Goal: Task Accomplishment & Management: Manage account settings

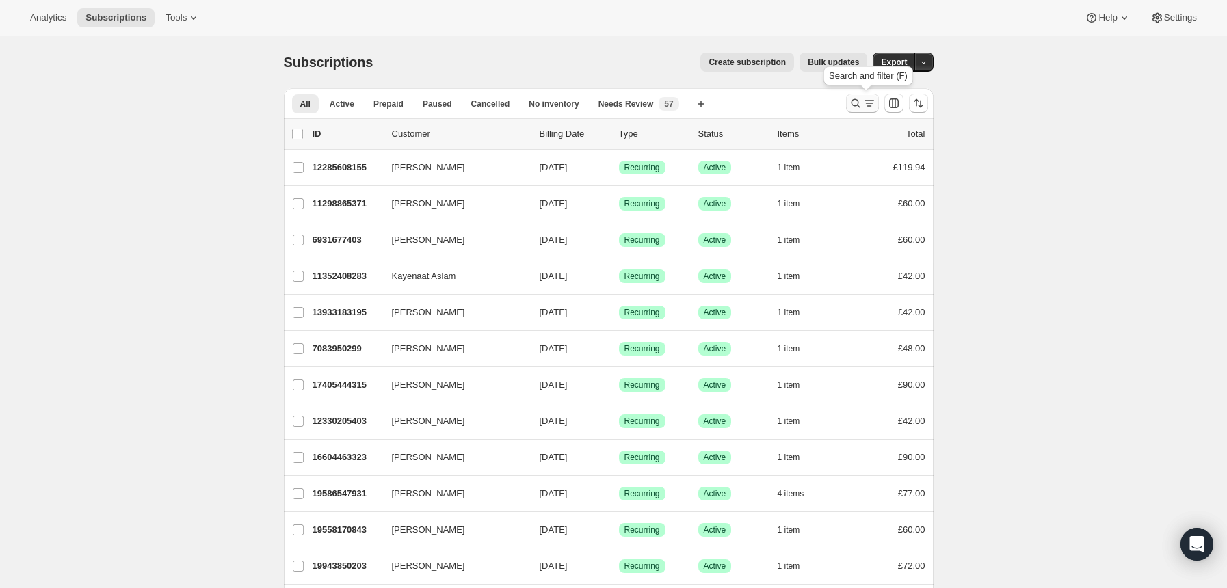
click at [853, 101] on icon "Search and filter results" at bounding box center [856, 103] width 14 height 14
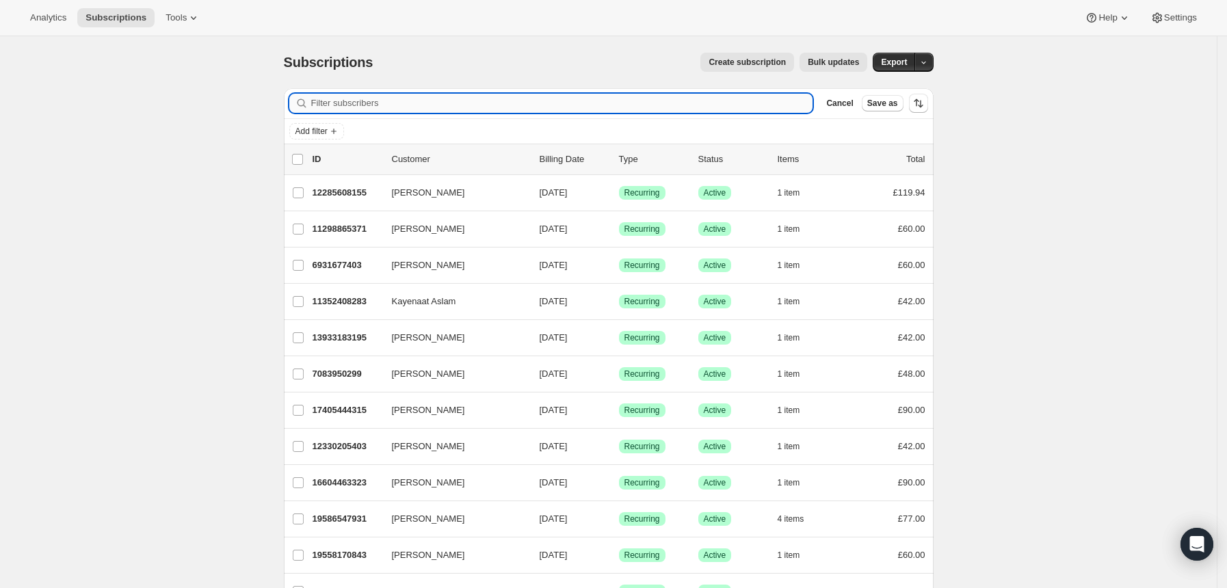
click at [727, 105] on input "Filter subscribers" at bounding box center [562, 103] width 502 height 19
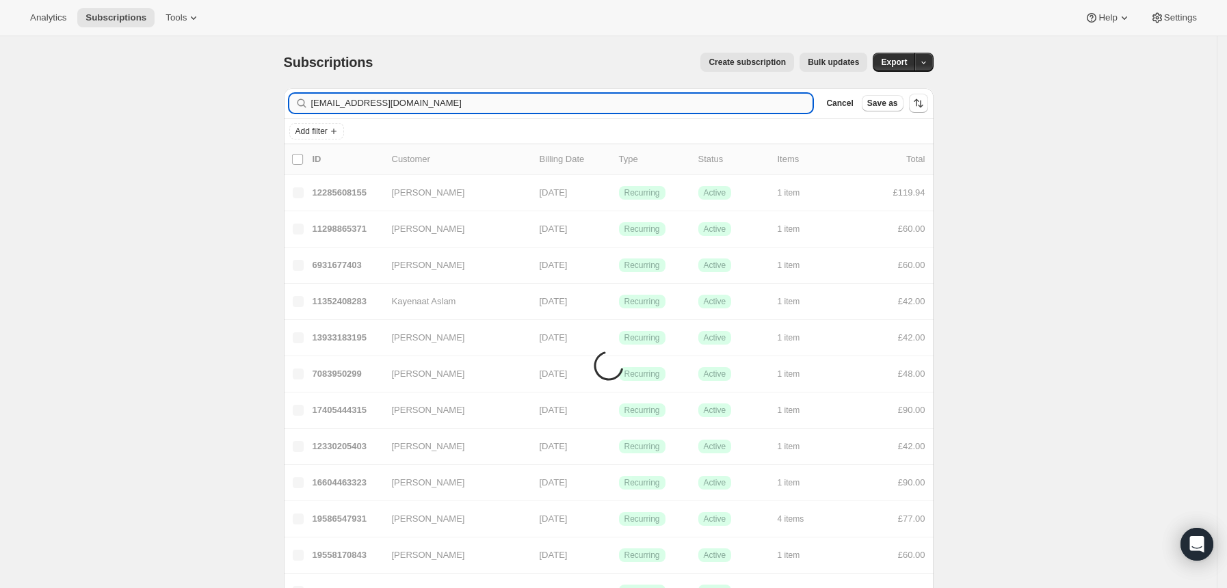
type input "[EMAIL_ADDRESS][DOMAIN_NAME]"
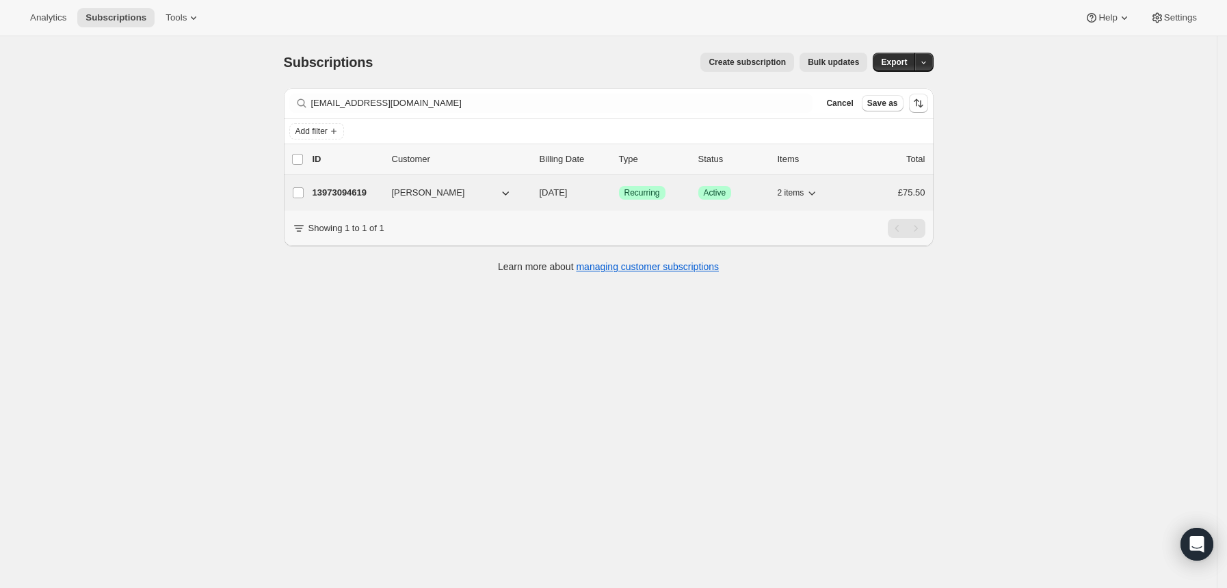
click at [686, 190] on div "Success Recurring" at bounding box center [653, 193] width 68 height 14
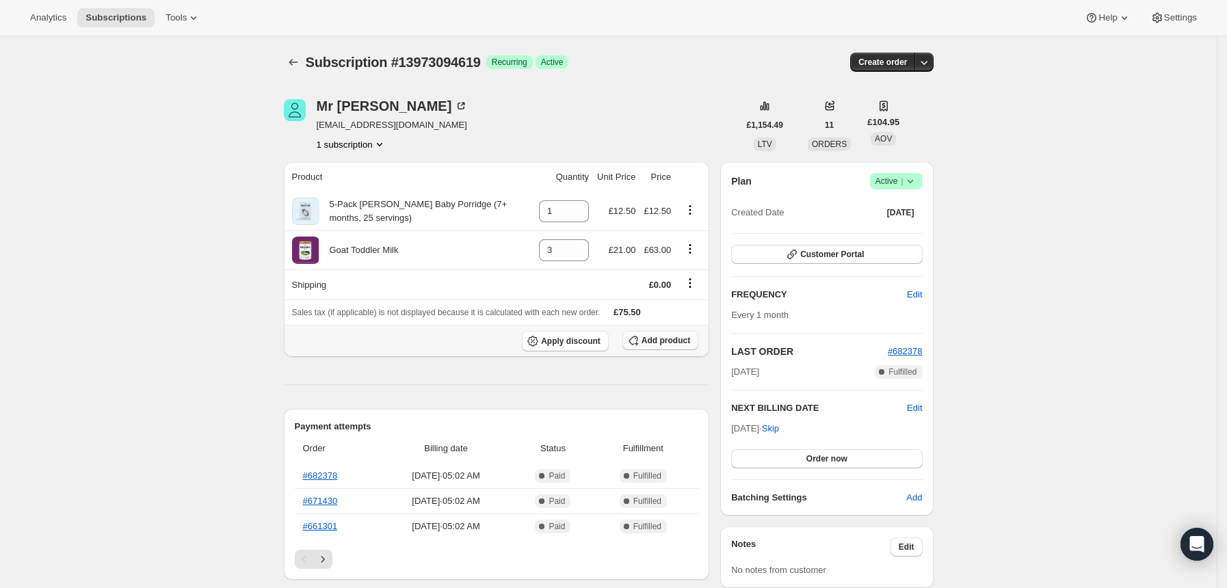
click at [653, 337] on span "Add product" at bounding box center [666, 340] width 49 height 11
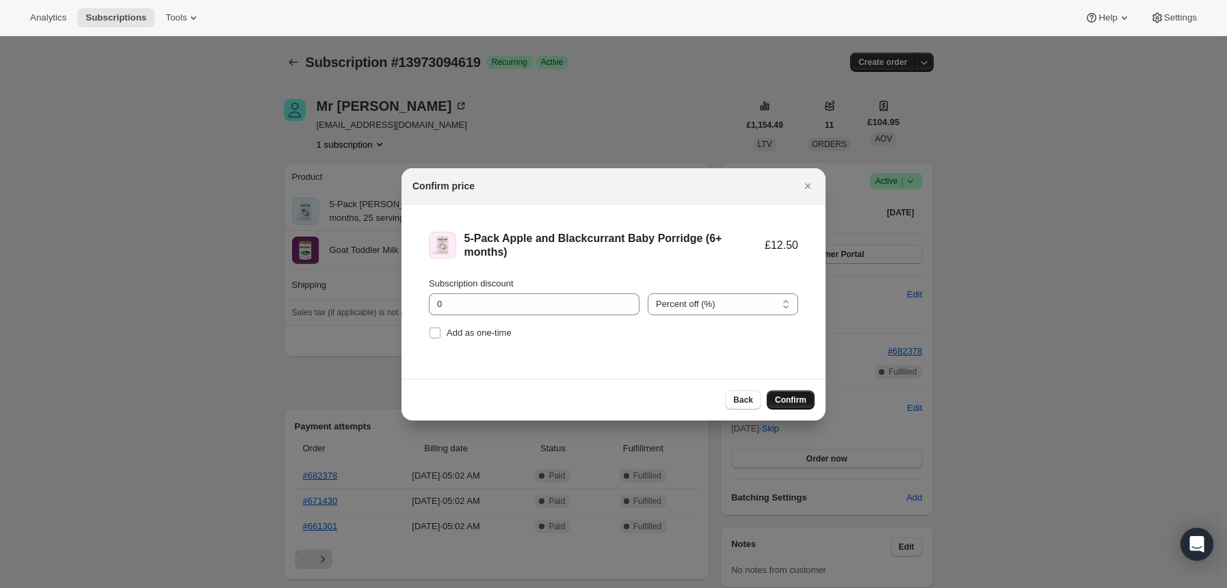
click at [793, 404] on span "Confirm" at bounding box center [790, 400] width 31 height 11
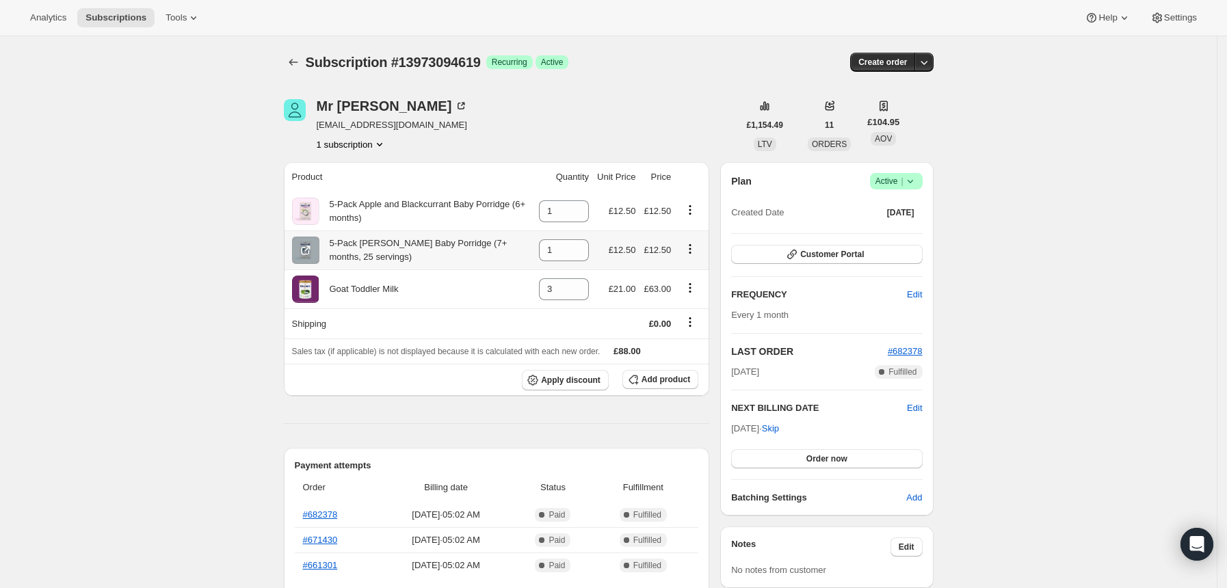
click at [690, 248] on icon "Product actions" at bounding box center [691, 249] width 14 height 14
click at [690, 270] on span "Remove" at bounding box center [687, 275] width 33 height 10
type input "0"
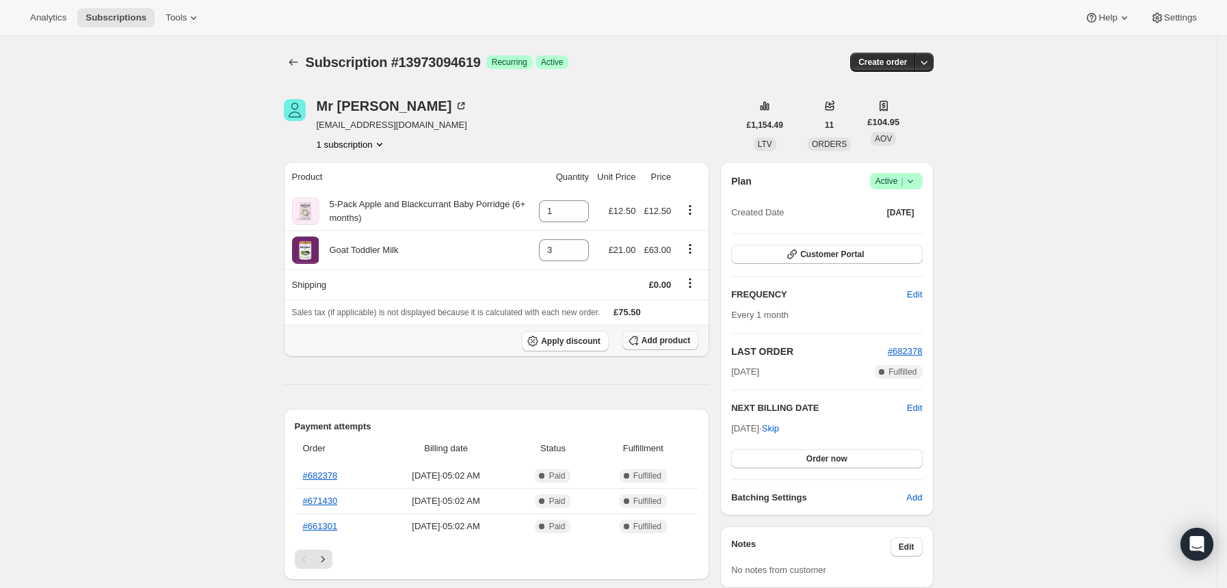
click at [664, 341] on span "Add product" at bounding box center [666, 340] width 49 height 11
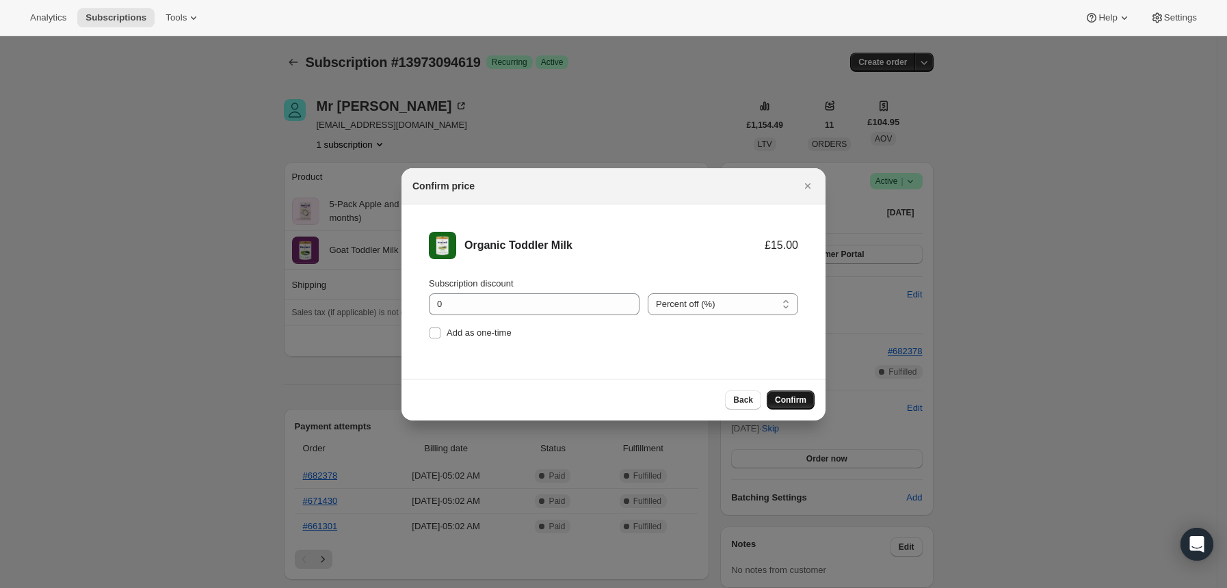
click at [798, 397] on span "Confirm" at bounding box center [790, 400] width 31 height 11
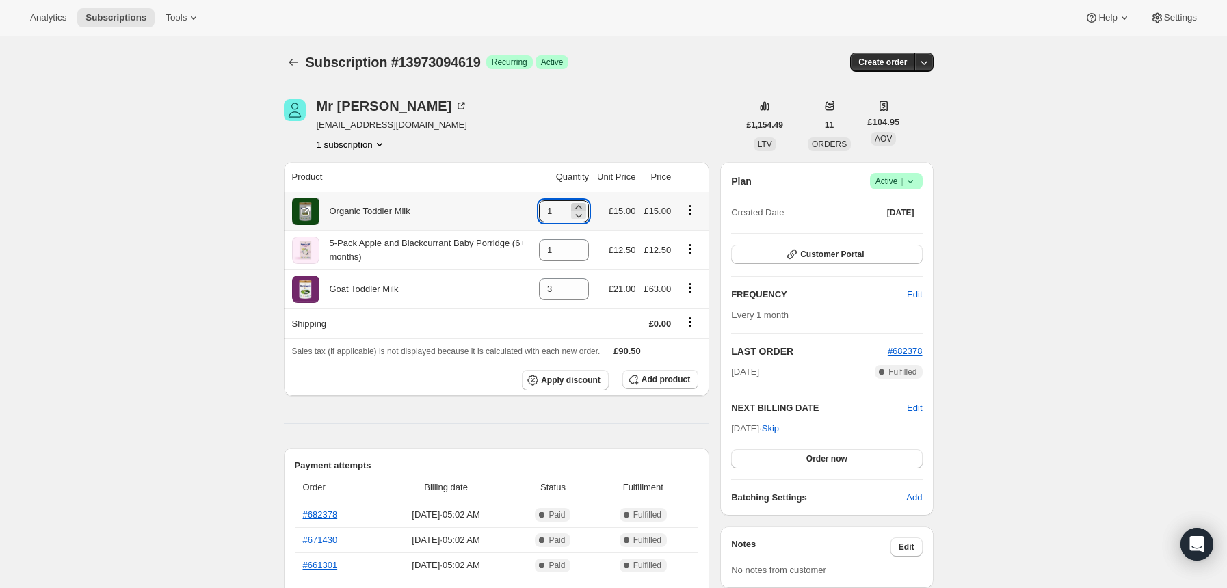
click at [586, 204] on icon at bounding box center [579, 207] width 14 height 14
type input "3"
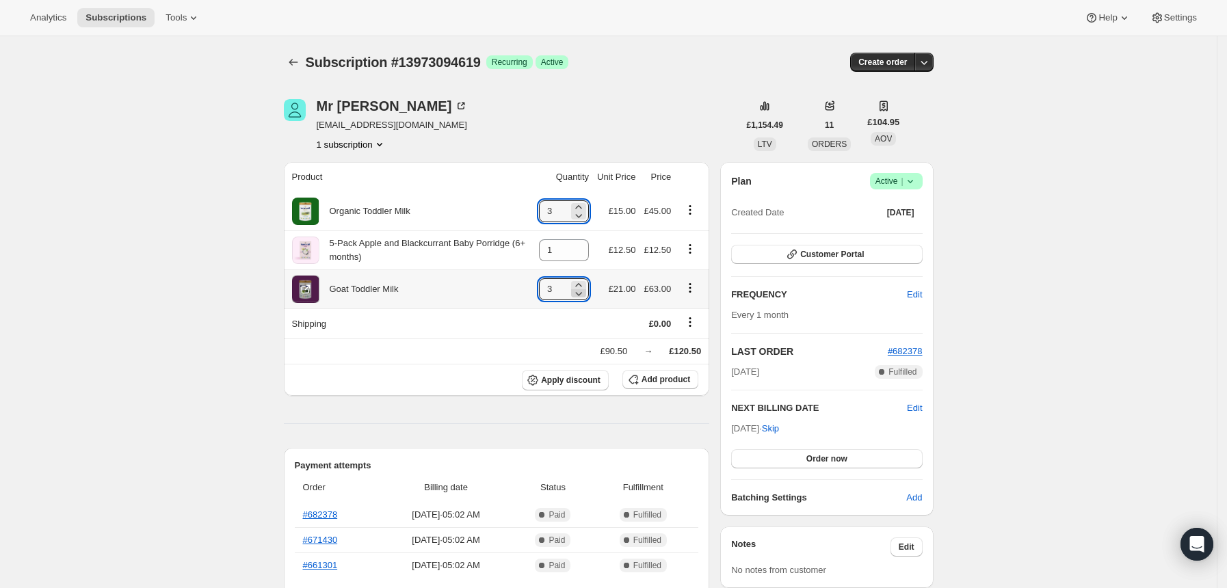
click at [586, 291] on icon at bounding box center [579, 294] width 14 height 14
type input "0"
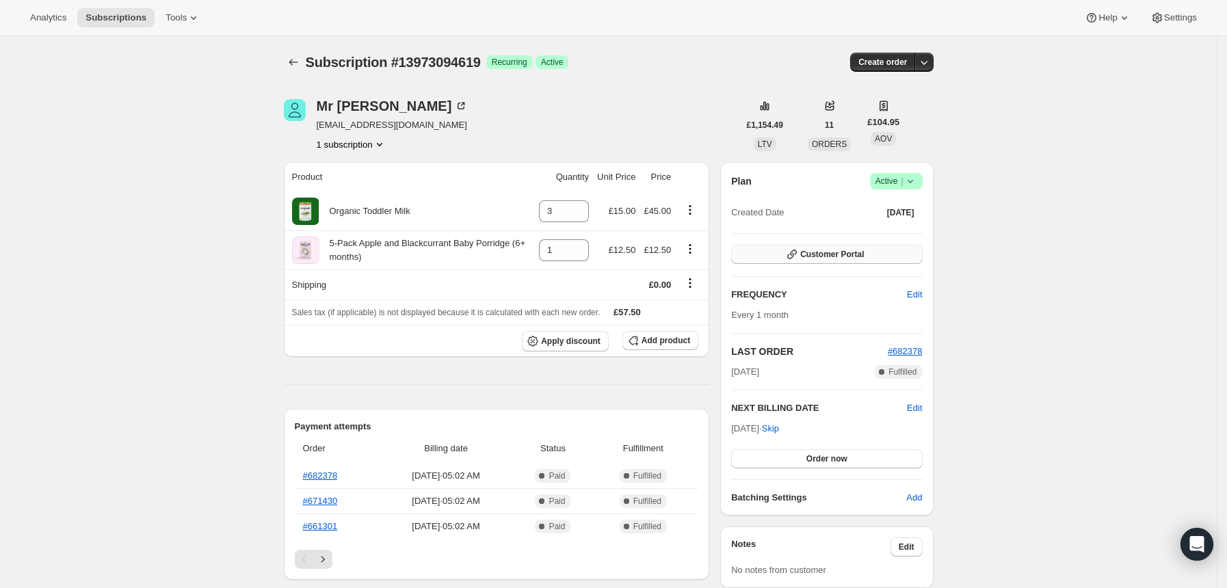
click at [810, 255] on span "Customer Portal" at bounding box center [833, 254] width 64 height 11
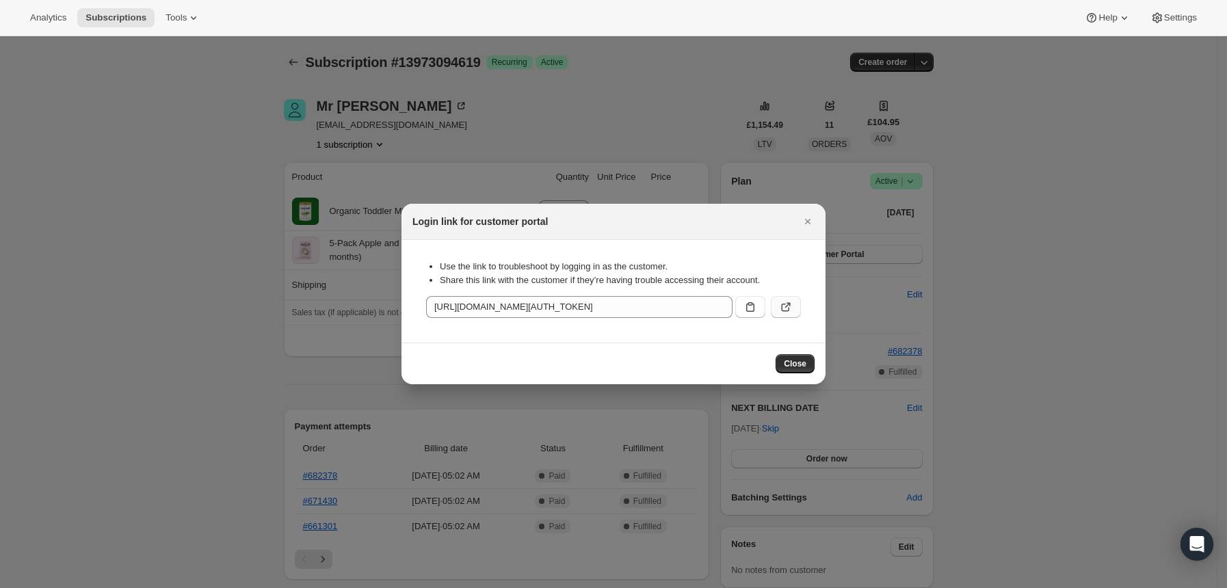
click at [788, 310] on icon ":rm2:" at bounding box center [786, 307] width 14 height 14
click at [790, 365] on span "Close" at bounding box center [795, 364] width 23 height 11
